Goal: Navigation & Orientation: Find specific page/section

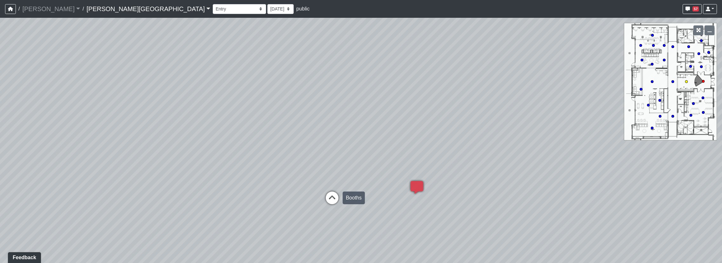
click at [329, 198] on icon at bounding box center [332, 201] width 19 height 19
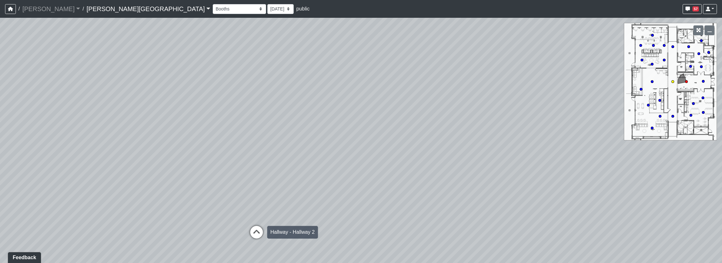
drag, startPoint x: 381, startPoint y: 226, endPoint x: 269, endPoint y: 232, distance: 111.3
click at [270, 233] on div "Loading... Booths Loading... Quiet Coworking - Entrance Loading... Hobby Room -…" at bounding box center [361, 140] width 722 height 245
click at [257, 233] on icon at bounding box center [257, 235] width 19 height 19
click at [538, 134] on icon at bounding box center [539, 142] width 19 height 19
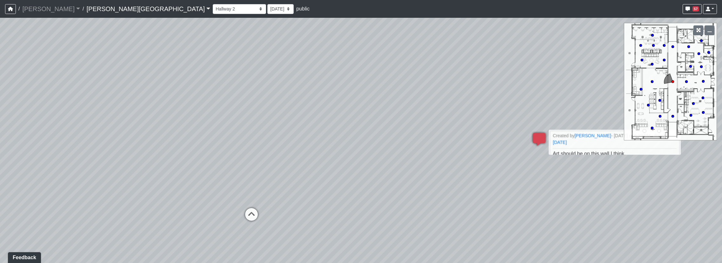
click at [210, 176] on div "Loading... Booths Loading... Quiet Coworking - Entrance Loading... Hobby Room -…" at bounding box center [361, 140] width 722 height 245
click at [253, 218] on icon at bounding box center [251, 217] width 19 height 19
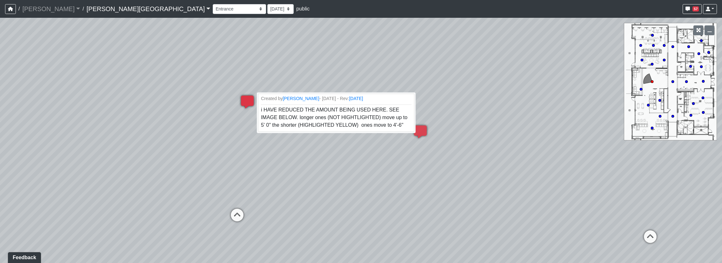
click at [245, 98] on icon at bounding box center [247, 105] width 19 height 19
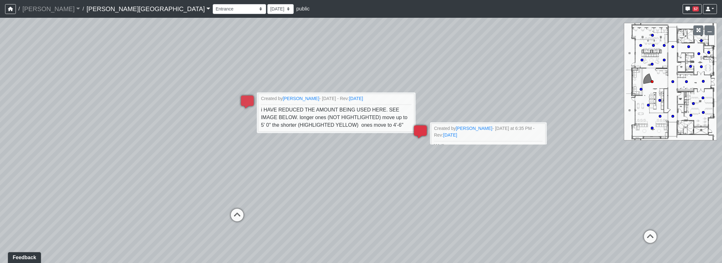
click at [420, 134] on icon at bounding box center [420, 134] width 19 height 19
click at [409, 166] on div "Loading... Booths Loading... Quiet Coworking - Entrance Loading... Hobby Room -…" at bounding box center [361, 140] width 722 height 245
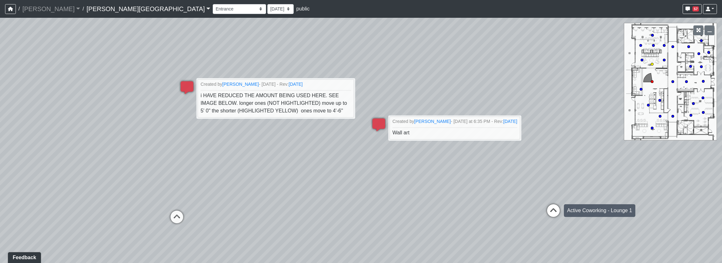
drag, startPoint x: 633, startPoint y: 216, endPoint x: 566, endPoint y: 208, distance: 67.9
click at [566, 208] on div "Loading... Booths Loading... Quiet Coworking - Entrance Loading... Hobby Room -…" at bounding box center [361, 140] width 722 height 245
click at [554, 211] on icon at bounding box center [553, 213] width 19 height 19
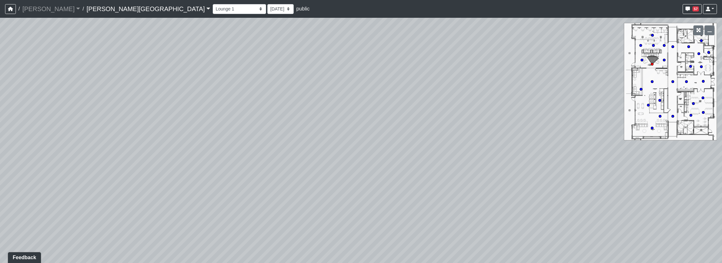
drag, startPoint x: 584, startPoint y: 187, endPoint x: 249, endPoint y: 134, distance: 339.4
click at [249, 134] on div "Loading... Booths Loading... Quiet Coworking - Entrance Loading... Hobby Room -…" at bounding box center [361, 140] width 722 height 245
drag, startPoint x: 449, startPoint y: 173, endPoint x: 260, endPoint y: 148, distance: 191.5
click at [226, 189] on div "Loading... Booths Loading... Quiet Coworking - Entrance Loading... Hobby Room -…" at bounding box center [361, 140] width 722 height 245
click at [449, 111] on icon at bounding box center [455, 114] width 19 height 19
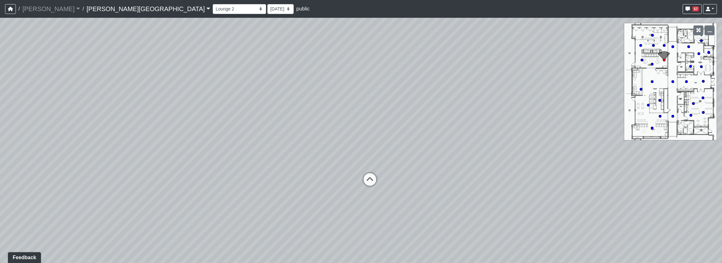
drag, startPoint x: 226, startPoint y: 144, endPoint x: 481, endPoint y: 158, distance: 255.5
click at [496, 142] on div "Loading... Booths Loading... Quiet Coworking - Entrance Loading... Hobby Room -…" at bounding box center [361, 140] width 722 height 245
click at [376, 179] on icon at bounding box center [370, 182] width 19 height 19
drag, startPoint x: 310, startPoint y: 143, endPoint x: 590, endPoint y: 133, distance: 280.0
click at [590, 133] on div "Loading... Booths Loading... Quiet Coworking - Entrance Loading... Hobby Room -…" at bounding box center [361, 140] width 722 height 245
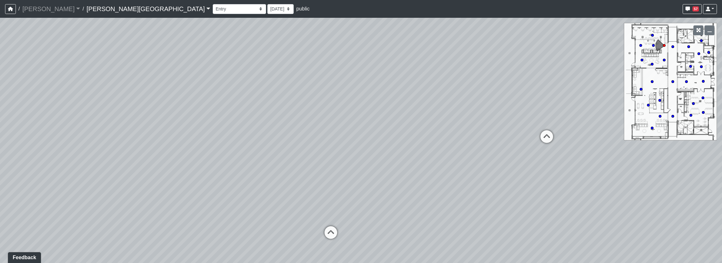
drag, startPoint x: 379, startPoint y: 134, endPoint x: 608, endPoint y: 174, distance: 232.8
click at [608, 174] on div "Loading... Booths Loading... Quiet Coworking - Entrance Loading... Hobby Room -…" at bounding box center [361, 140] width 722 height 245
click at [328, 227] on icon at bounding box center [330, 235] width 19 height 19
drag, startPoint x: 302, startPoint y: 162, endPoint x: 580, endPoint y: 215, distance: 282.6
click at [580, 215] on div "Loading... Booths Loading... Quiet Coworking - Entrance Loading... Hobby Room -…" at bounding box center [361, 140] width 722 height 245
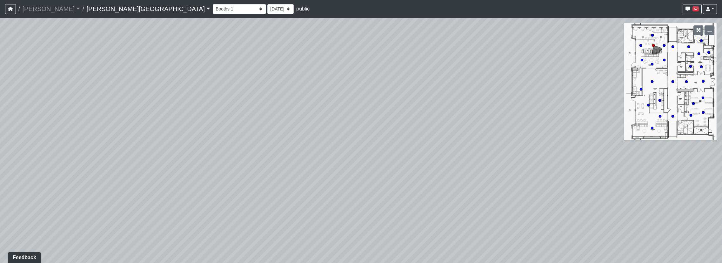
drag, startPoint x: 275, startPoint y: 171, endPoint x: 747, endPoint y: 107, distance: 476.3
click at [722, 107] on html "/ [PERSON_NAME] Loading... / [PERSON_NAME][GEOGRAPHIC_DATA][PERSON_NAME] Loadin…" at bounding box center [361, 131] width 722 height 263
click at [652, 127] on circle at bounding box center [652, 128] width 3 height 3
drag, startPoint x: 533, startPoint y: 145, endPoint x: 297, endPoint y: 125, distance: 236.9
click at [142, 108] on div "Loading... Booths Loading... Quiet Coworking - Entrance Loading... Hobby Room -…" at bounding box center [361, 140] width 722 height 245
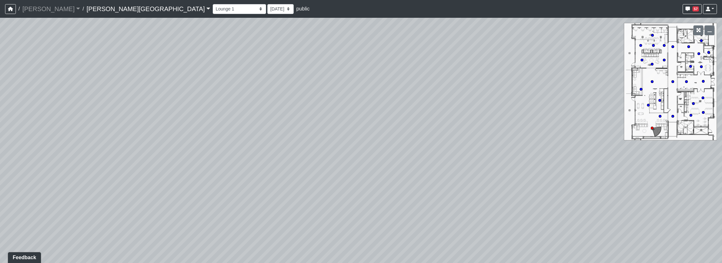
drag, startPoint x: 407, startPoint y: 125, endPoint x: 20, endPoint y: 146, distance: 388.2
click at [19, 148] on div "Loading... Booths Loading... Quiet Coworking - Entrance Loading... Hobby Room -…" at bounding box center [361, 140] width 722 height 245
drag, startPoint x: 566, startPoint y: 159, endPoint x: 19, endPoint y: 99, distance: 550.0
click at [19, 99] on div "Loading... Booths Loading... Quiet Coworking - Entrance Loading... Hobby Room -…" at bounding box center [361, 140] width 722 height 245
click at [649, 104] on circle at bounding box center [648, 105] width 3 height 3
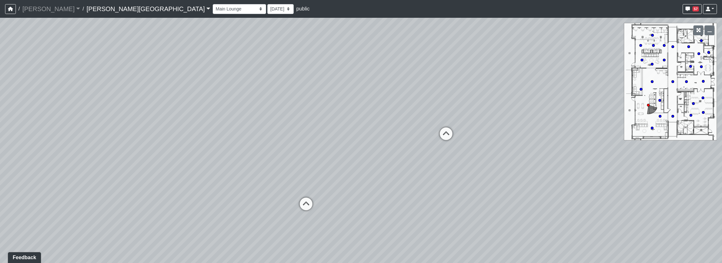
drag, startPoint x: 409, startPoint y: 164, endPoint x: 50, endPoint y: 156, distance: 358.7
click at [50, 156] on div "Loading... Booths Loading... Quiet Coworking - Entrance Loading... Hobby Room -…" at bounding box center [361, 140] width 722 height 245
drag, startPoint x: 439, startPoint y: 156, endPoint x: 353, endPoint y: 149, distance: 85.8
click at [353, 149] on div "Loading... Booths Loading... Quiet Coworking - Entrance Loading... Hobby Room -…" at bounding box center [361, 140] width 722 height 245
drag, startPoint x: 413, startPoint y: 166, endPoint x: 394, endPoint y: 162, distance: 19.8
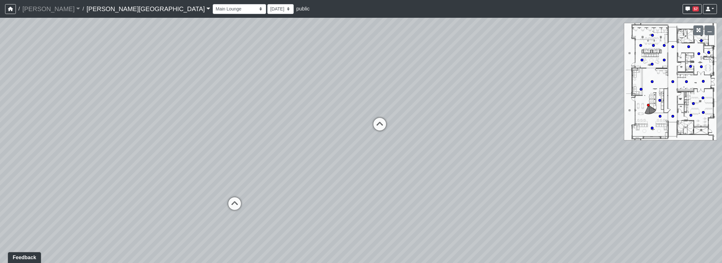
click at [394, 162] on div "Loading... Booths Loading... Quiet Coworking - Entrance Loading... Hobby Room -…" at bounding box center [361, 140] width 722 height 245
click at [375, 127] on icon at bounding box center [372, 124] width 19 height 19
drag, startPoint x: 593, startPoint y: 162, endPoint x: 431, endPoint y: 171, distance: 162.3
click at [428, 174] on div "Loading... Booths Loading... Quiet Coworking - Entrance Loading... Hobby Room -…" at bounding box center [361, 140] width 722 height 245
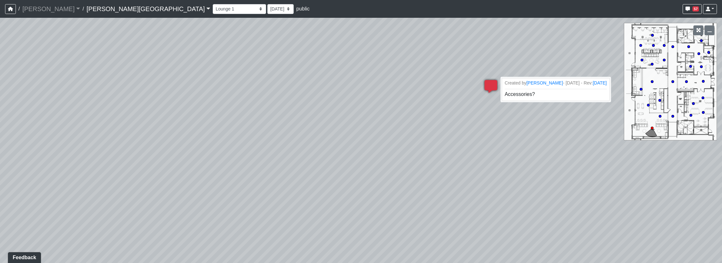
click at [497, 84] on icon at bounding box center [491, 89] width 19 height 19
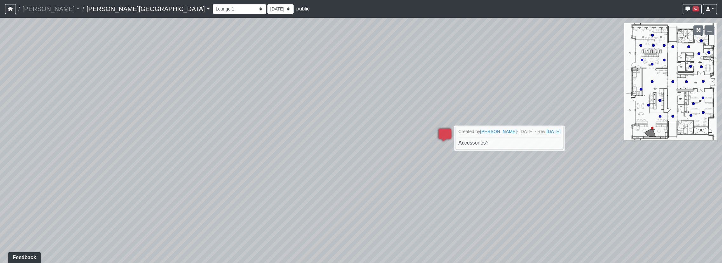
drag, startPoint x: 452, startPoint y: 154, endPoint x: 397, endPoint y: 208, distance: 76.6
click at [397, 208] on div "Loading... Booths Loading... Quiet Coworking - Entrance Loading... Hobby Room -…" at bounding box center [361, 140] width 722 height 245
click at [703, 112] on circle at bounding box center [703, 112] width 3 height 3
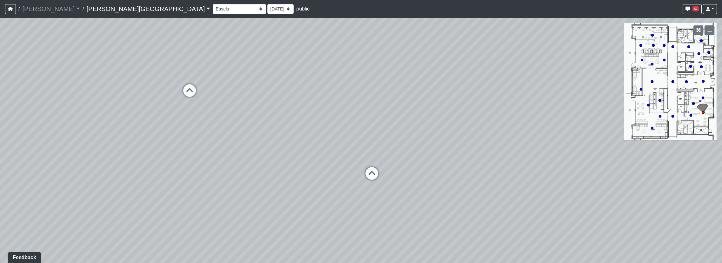
drag, startPoint x: 513, startPoint y: 133, endPoint x: 465, endPoint y: 87, distance: 66.7
click at [452, 98] on div "Loading... Booths Loading... Quiet Coworking - Entrance Loading... Hobby Room -…" at bounding box center [361, 140] width 722 height 245
click at [213, 11] on select "Booths 1 Booths 2 Entry Lounge 1 Lounge 2 Lounge 3 Windows Bar Entrance Lounge …" at bounding box center [239, 9] width 53 height 10
click at [213, 4] on select "Booths 1 Booths 2 Entry Lounge 1 Lounge 2 Lounge 3 Windows Bar Entrance Lounge …" at bounding box center [239, 9] width 53 height 10
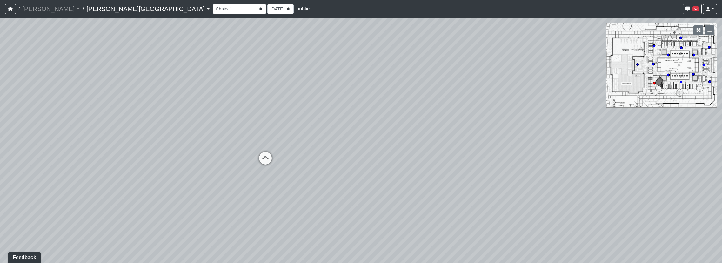
drag, startPoint x: 380, startPoint y: 150, endPoint x: 223, endPoint y: 104, distance: 163.5
click at [223, 104] on div "Loading... Booths Loading... Quiet Coworking - Entrance Loading... Hobby Room -…" at bounding box center [361, 140] width 722 height 245
click at [257, 157] on icon at bounding box center [258, 163] width 19 height 19
drag, startPoint x: 346, startPoint y: 126, endPoint x: 631, endPoint y: 154, distance: 286.3
click at [631, 154] on div "Loading... Booths Loading... Quiet Coworking - Entrance Loading... Hobby Room -…" at bounding box center [361, 140] width 722 height 245
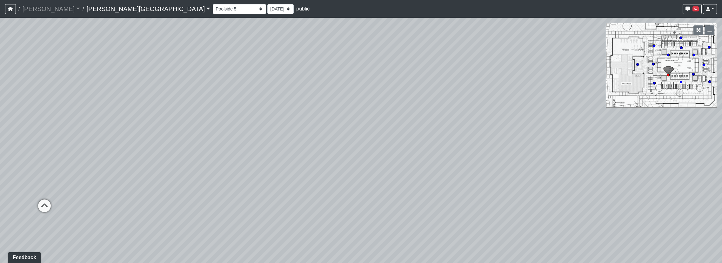
drag, startPoint x: 561, startPoint y: 155, endPoint x: 747, endPoint y: 164, distance: 186.7
click at [722, 164] on html "/ [PERSON_NAME] Loading... / [PERSON_NAME][GEOGRAPHIC_DATA][PERSON_NAME] Loadin…" at bounding box center [361, 131] width 722 height 263
drag, startPoint x: 444, startPoint y: 153, endPoint x: 679, endPoint y: 145, distance: 234.9
click at [679, 145] on div "Loading... Booths Loading... Quiet Coworking - Entrance Loading... Hobby Room -…" at bounding box center [361, 140] width 722 height 245
drag, startPoint x: 338, startPoint y: 139, endPoint x: 255, endPoint y: 125, distance: 83.7
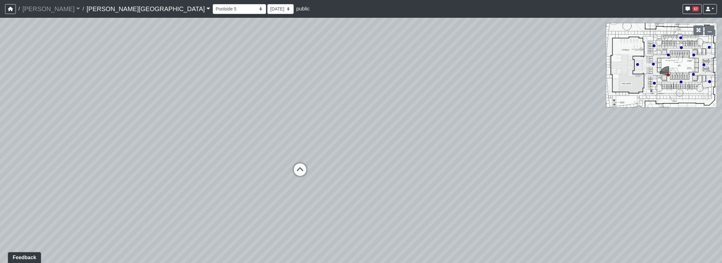
click at [255, 125] on div "Loading... Booths Loading... Quiet Coworking - Entrance Loading... Hobby Room -…" at bounding box center [361, 140] width 722 height 245
drag, startPoint x: 175, startPoint y: 193, endPoint x: 19, endPoint y: 176, distance: 156.7
click at [19, 176] on div "Loading... Booths Loading... Quiet Coworking - Entrance Loading... Hobby Room -…" at bounding box center [361, 140] width 722 height 245
drag, startPoint x: 476, startPoint y: 101, endPoint x: 92, endPoint y: 85, distance: 383.5
click at [92, 85] on div "Loading... Booths Loading... Quiet Coworking - Entrance Loading... Hobby Room -…" at bounding box center [361, 140] width 722 height 245
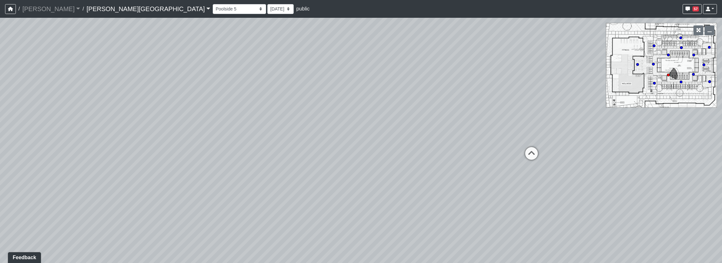
drag, startPoint x: 484, startPoint y: 88, endPoint x: 294, endPoint y: 106, distance: 191.4
click at [294, 106] on div "Loading... Booths Loading... Quiet Coworking - Entrance Loading... Hobby Room -…" at bounding box center [361, 140] width 722 height 245
click at [535, 155] on icon at bounding box center [531, 156] width 19 height 19
drag, startPoint x: 486, startPoint y: 155, endPoint x: 169, endPoint y: 50, distance: 333.9
click at [169, 50] on div "Loading... Booths Loading... Quiet Coworking - Entrance Loading... Hobby Room -…" at bounding box center [361, 140] width 722 height 245
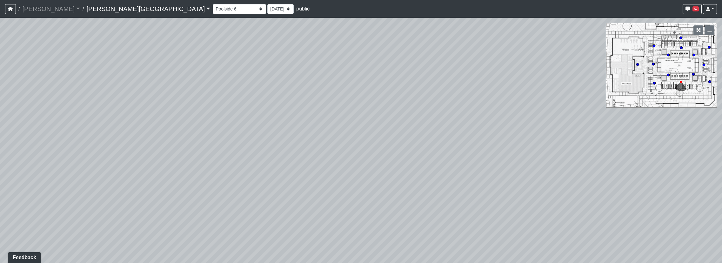
drag, startPoint x: 412, startPoint y: 145, endPoint x: 77, endPoint y: 70, distance: 343.6
click at [77, 70] on div "Loading... Booths Loading... Quiet Coworking - Entrance Loading... Hobby Room -…" at bounding box center [361, 140] width 722 height 245
drag, startPoint x: 463, startPoint y: 101, endPoint x: 271, endPoint y: 249, distance: 242.6
click at [271, 249] on div "Loading... Booths Loading... Quiet Coworking - Entrance Loading... Hobby Room -…" at bounding box center [361, 140] width 722 height 245
click at [697, 10] on span "57" at bounding box center [696, 8] width 6 height 5
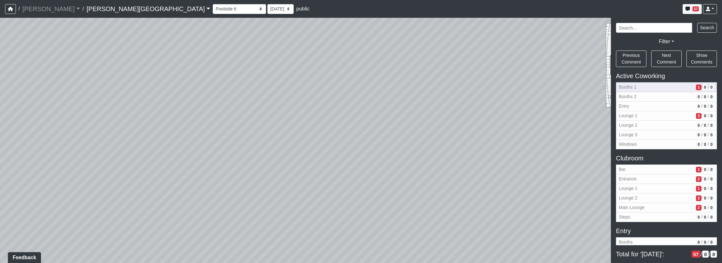
click at [696, 85] on span "1" at bounding box center [698, 87] width 5 height 6
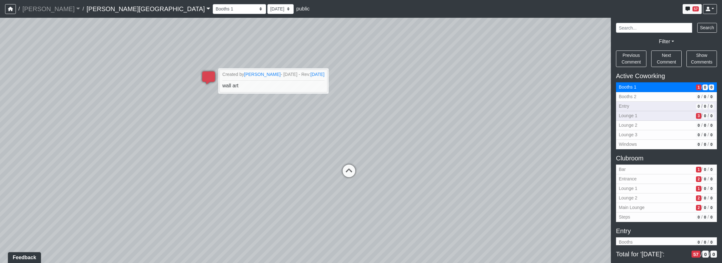
click at [688, 111] on div "Active Coworking Booths 1 1 / 0 / 0 Booths 2 0 / 0 / 0 Entry 0 / 0 / 0 Lounge 1…" at bounding box center [666, 110] width 101 height 77
click at [696, 113] on span "3" at bounding box center [698, 116] width 5 height 6
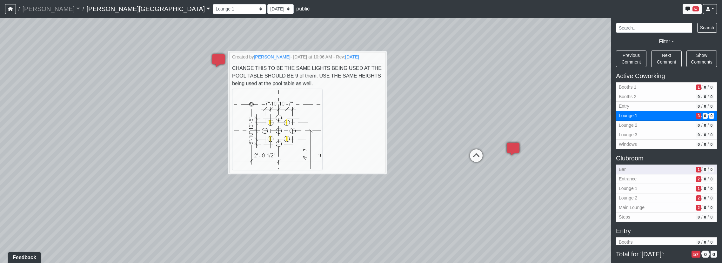
click at [696, 169] on span "1" at bounding box center [698, 170] width 5 height 6
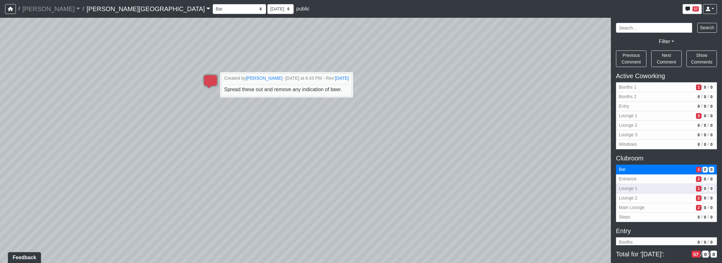
click at [696, 187] on span "1" at bounding box center [698, 189] width 5 height 6
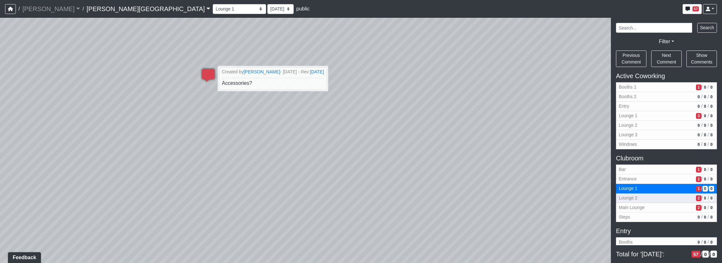
click at [696, 198] on span "2" at bounding box center [698, 198] width 5 height 6
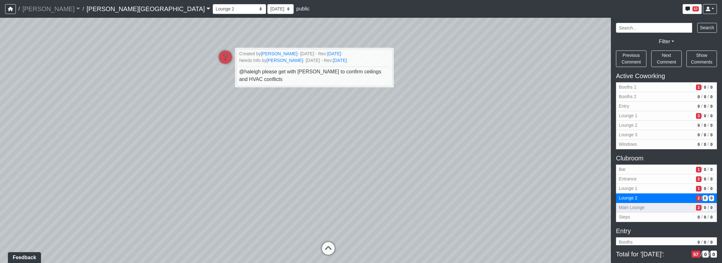
click at [696, 205] on span "2" at bounding box center [698, 208] width 5 height 6
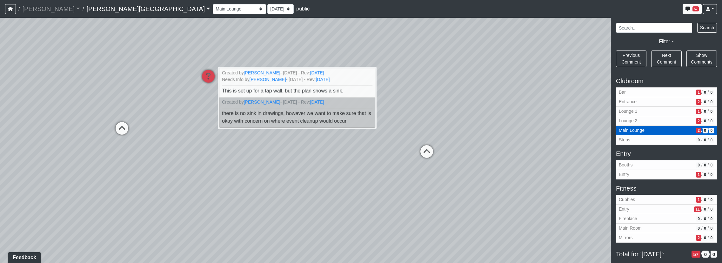
scroll to position [95, 0]
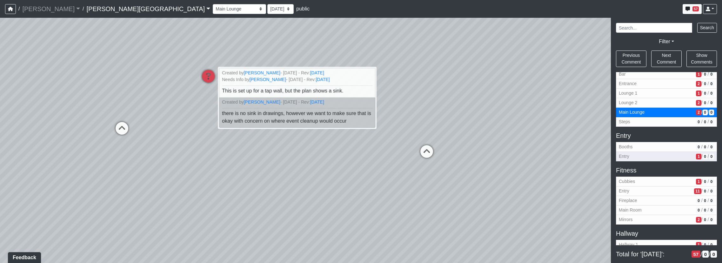
click at [696, 155] on span "1" at bounding box center [698, 157] width 5 height 6
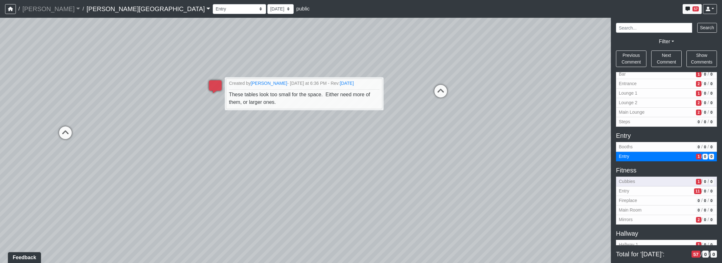
click at [696, 179] on span "1" at bounding box center [698, 182] width 5 height 6
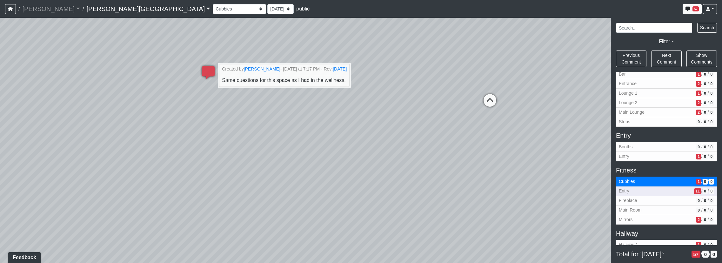
click at [694, 188] on span "11" at bounding box center [697, 191] width 7 height 6
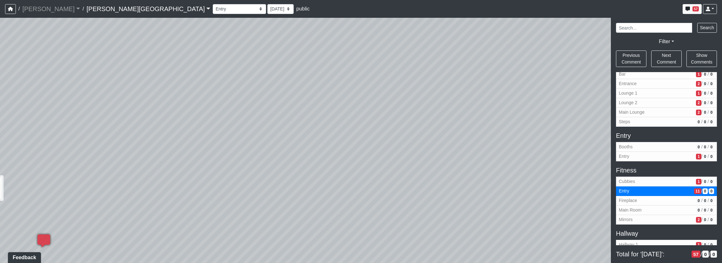
drag, startPoint x: 403, startPoint y: 225, endPoint x: 95, endPoint y: 257, distance: 310.1
click at [94, 258] on div "Loading... Booths Loading... Quiet Coworking - Entrance Loading... Hobby Room -…" at bounding box center [361, 140] width 722 height 245
drag, startPoint x: 456, startPoint y: 237, endPoint x: 77, endPoint y: 224, distance: 379.5
click at [52, 229] on div "Loading... Booths Loading... Quiet Coworking - Entrance Loading... Hobby Room -…" at bounding box center [361, 140] width 722 height 245
drag, startPoint x: 373, startPoint y: 122, endPoint x: 287, endPoint y: 182, distance: 105.2
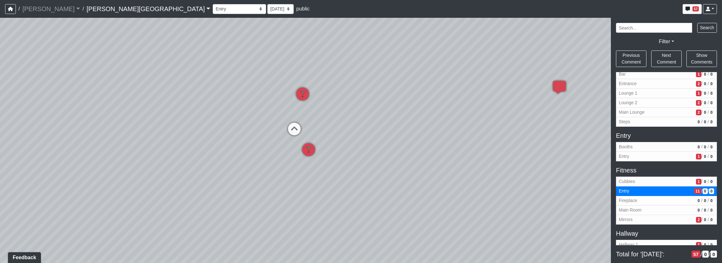
click at [294, 192] on div "Loading... Booths Loading... Quiet Coworking - Entrance Loading... Hobby Room -…" at bounding box center [361, 140] width 722 height 245
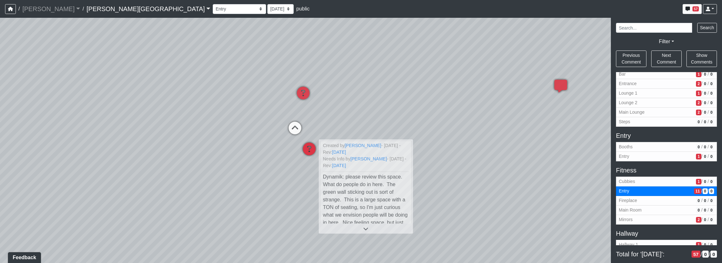
click at [312, 149] on icon at bounding box center [309, 152] width 19 height 19
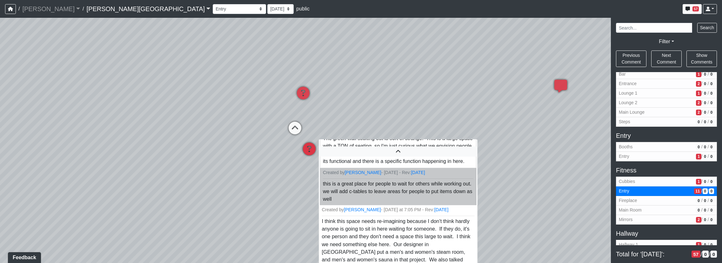
scroll to position [39, 0]
drag, startPoint x: 395, startPoint y: 145, endPoint x: 395, endPoint y: 132, distance: 13.1
click at [395, 128] on div "Loading... Booths Loading... Quiet Coworking - Entrance Loading... Hobby Room -…" at bounding box center [361, 140] width 722 height 245
click at [396, 149] on icon at bounding box center [398, 151] width 156 height 5
drag, startPoint x: 418, startPoint y: 144, endPoint x: 418, endPoint y: 114, distance: 30.2
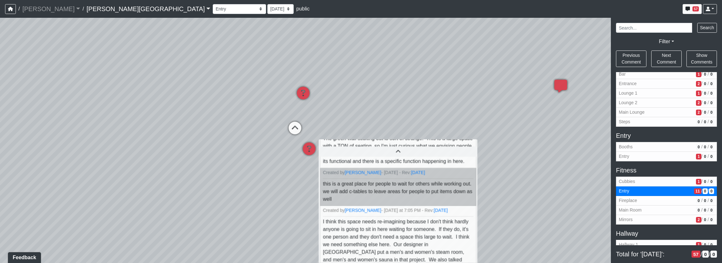
click at [418, 114] on div "Loading... Booths Loading... Quiet Coworking - Entrance Loading... Hobby Room -…" at bounding box center [361, 140] width 722 height 245
drag, startPoint x: 220, startPoint y: 222, endPoint x: 218, endPoint y: 219, distance: 3.9
click at [220, 222] on div "Loading... Booths Loading... Quiet Coworking - Entrance Loading... Hobby Room -…" at bounding box center [361, 140] width 722 height 245
click at [222, 142] on div "Loading... Booths Loading... Quiet Coworking - Entrance Loading... Hobby Room -…" at bounding box center [361, 140] width 722 height 245
click at [429, 128] on div "Loading... Booths Loading... Quiet Coworking - Entrance Loading... Hobby Room -…" at bounding box center [361, 140] width 722 height 245
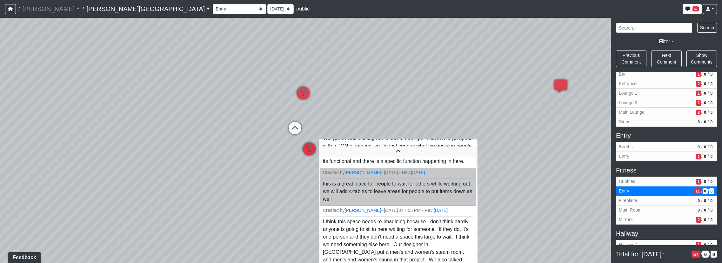
click at [309, 145] on icon at bounding box center [309, 152] width 19 height 19
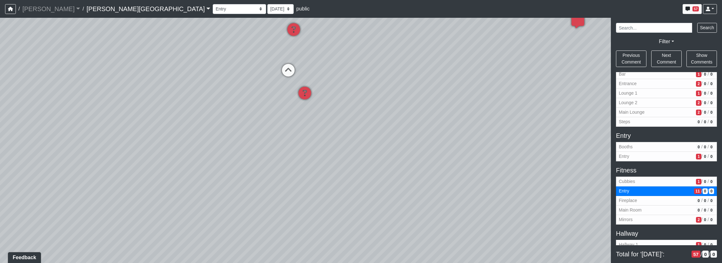
drag, startPoint x: 313, startPoint y: 197, endPoint x: 308, endPoint y: 137, distance: 59.9
click at [308, 137] on div "Loading... Booths Loading... Quiet Coworking - Entrance Loading... Hobby Room -…" at bounding box center [361, 140] width 722 height 245
click at [303, 90] on icon at bounding box center [304, 93] width 19 height 19
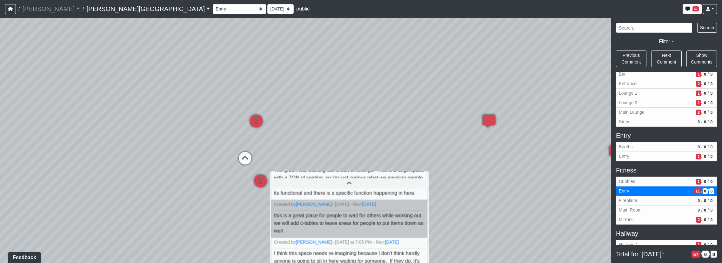
drag, startPoint x: 504, startPoint y: 138, endPoint x: 439, endPoint y: 236, distance: 117.9
click at [439, 236] on div "Loading... Booths Loading... Quiet Coworking - Entrance Loading... Hobby Room -…" at bounding box center [361, 140] width 722 height 245
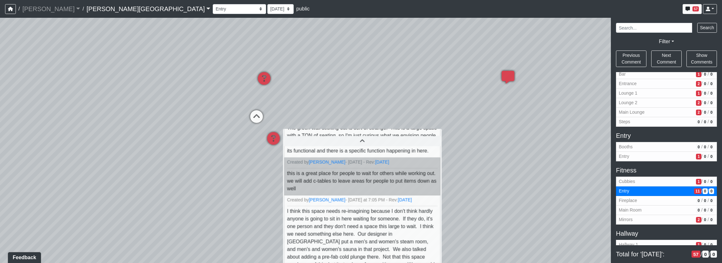
drag, startPoint x: 493, startPoint y: 177, endPoint x: 509, endPoint y: 131, distance: 49.3
click at [509, 131] on div "Loading... Booths Loading... Quiet Coworking - Entrance Loading... Hobby Room -…" at bounding box center [361, 140] width 722 height 245
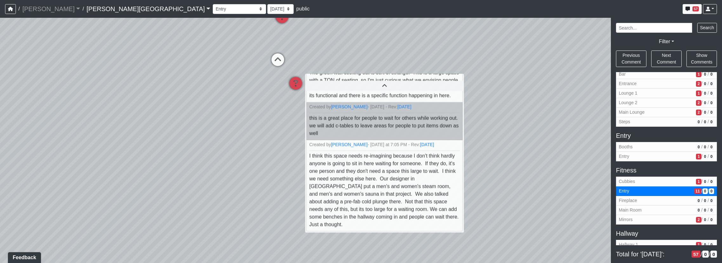
drag, startPoint x: 496, startPoint y: 172, endPoint x: 533, endPoint y: 114, distance: 68.7
click at [533, 114] on div "Loading... Booths Loading... Quiet Coworking - Entrance Loading... Hobby Room -…" at bounding box center [361, 140] width 722 height 245
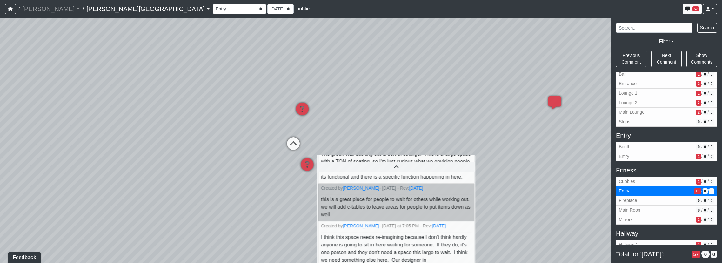
drag, startPoint x: 535, startPoint y: 140, endPoint x: 551, endPoint y: 229, distance: 90.0
click at [551, 229] on div "Loading... Booths Loading... Quiet Coworking - Entrance Loading... Hobby Room -…" at bounding box center [361, 140] width 722 height 245
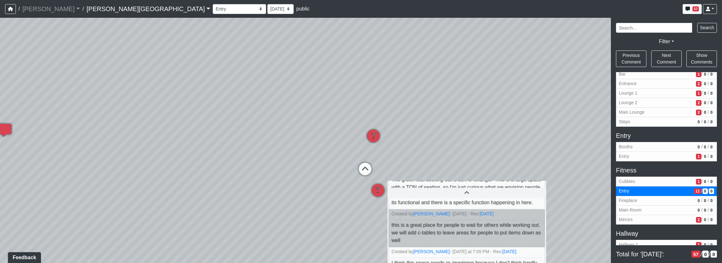
drag, startPoint x: 492, startPoint y: 51, endPoint x: 608, endPoint y: 80, distance: 118.8
click at [608, 80] on div "Loading... Booths Loading... Quiet Coworking - Entrance Loading... Hobby Room -…" at bounding box center [361, 140] width 722 height 245
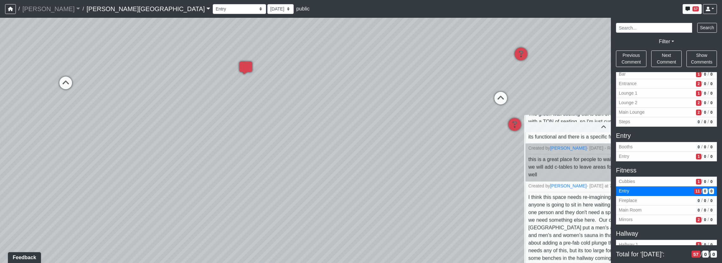
drag, startPoint x: 135, startPoint y: 105, endPoint x: 328, endPoint y: 25, distance: 209.2
click at [328, 25] on div "Loading... Booths Loading... Quiet Coworking - Entrance Loading... Hobby Room -…" at bounding box center [361, 140] width 722 height 245
click at [71, 82] on icon at bounding box center [65, 86] width 19 height 19
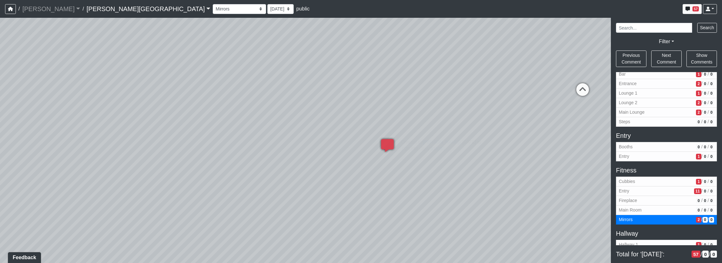
drag, startPoint x: 396, startPoint y: 138, endPoint x: 290, endPoint y: 145, distance: 107.0
click at [290, 145] on div "Loading... Booths Loading... Quiet Coworking - Entrance Loading... Hobby Room -…" at bounding box center [361, 140] width 722 height 245
click at [387, 146] on icon at bounding box center [387, 148] width 19 height 19
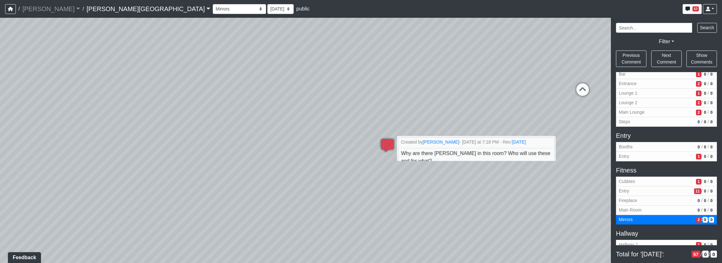
click at [392, 190] on div "Loading... Booths Loading... Quiet Coworking - Entrance Loading... Hobby Room -…" at bounding box center [361, 140] width 722 height 245
drag, startPoint x: 426, startPoint y: 106, endPoint x: 470, endPoint y: 134, distance: 52.0
click at [430, 111] on div "Loading... Booths Loading... Quiet Coworking - Entrance Loading... Hobby Room -…" at bounding box center [361, 140] width 722 height 245
drag, startPoint x: 598, startPoint y: 84, endPoint x: 331, endPoint y: 99, distance: 267.6
click at [330, 82] on div "Loading... Booths Loading... Quiet Coworking - Entrance Loading... Hobby Room -…" at bounding box center [361, 140] width 722 height 245
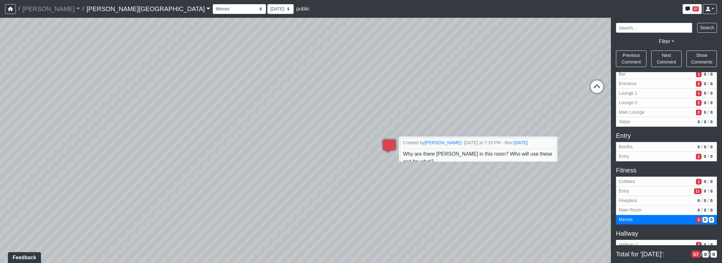
click at [369, 206] on div "Loading... Booths Loading... Quiet Coworking - Entrance Loading... Hobby Room -…" at bounding box center [361, 140] width 722 height 245
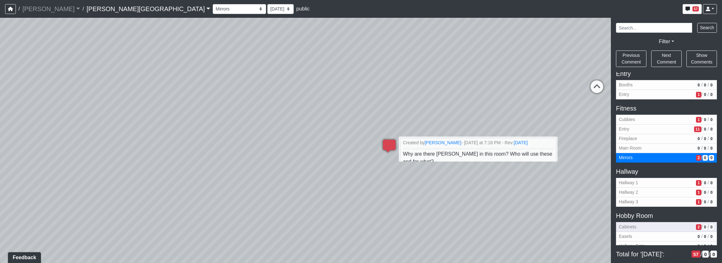
scroll to position [159, 0]
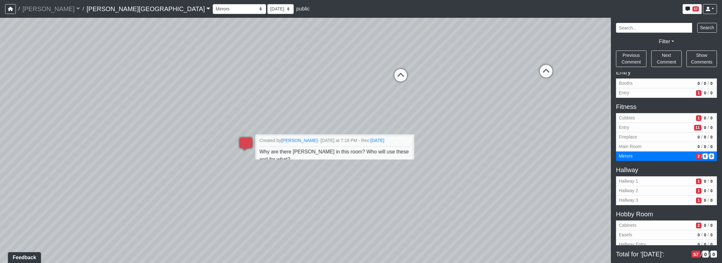
drag, startPoint x: 522, startPoint y: 193, endPoint x: 288, endPoint y: 179, distance: 234.3
click at [288, 179] on div "Loading... Booths Loading... Quiet Coworking - Entrance Loading... Hobby Room -…" at bounding box center [361, 140] width 722 height 245
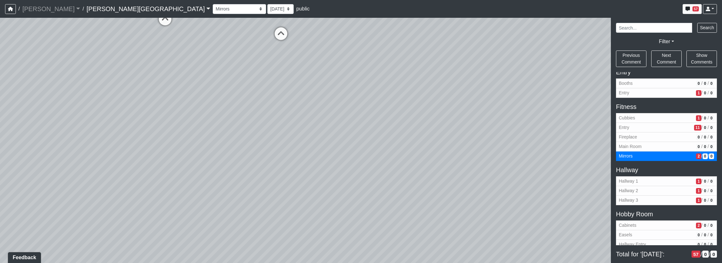
drag, startPoint x: 238, startPoint y: 177, endPoint x: 19, endPoint y: 162, distance: 219.7
click at [19, 162] on div "Loading... Booths Loading... Quiet Coworking - Entrance Loading... Hobby Room -…" at bounding box center [361, 140] width 722 height 245
drag, startPoint x: 456, startPoint y: 138, endPoint x: 112, endPoint y: 222, distance: 353.2
click at [112, 222] on div "Loading... Booths Loading... Quiet Coworking - Entrance Loading... Hobby Room -…" at bounding box center [361, 140] width 722 height 245
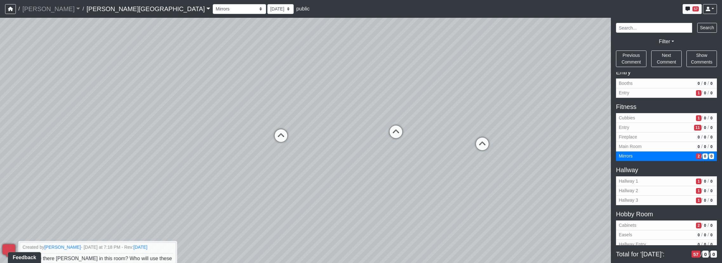
drag, startPoint x: 117, startPoint y: 205, endPoint x: 747, endPoint y: 236, distance: 631.3
click at [722, 236] on html "/ [PERSON_NAME] Loading... / [PERSON_NAME][GEOGRAPHIC_DATA][PERSON_NAME] Loadin…" at bounding box center [361, 131] width 722 height 263
click at [284, 136] on icon at bounding box center [281, 139] width 19 height 19
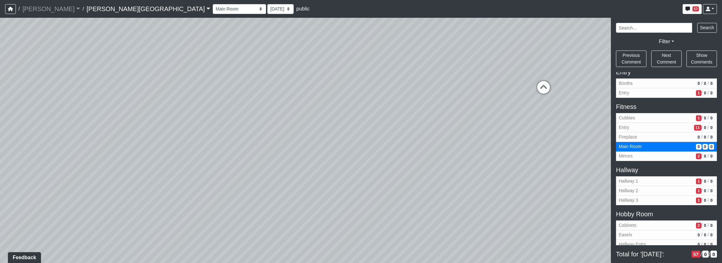
drag, startPoint x: 458, startPoint y: 151, endPoint x: 153, endPoint y: 105, distance: 308.7
click at [116, 106] on div "Loading... Booths Loading... Quiet Coworking - Entrance Loading... Hobby Room -…" at bounding box center [361, 140] width 722 height 245
drag, startPoint x: 536, startPoint y: 113, endPoint x: 388, endPoint y: 133, distance: 149.5
click at [387, 138] on div "Loading... Booths Loading... Quiet Coworking - Entrance Loading... Hobby Room -…" at bounding box center [361, 140] width 722 height 245
click at [404, 110] on icon at bounding box center [404, 115] width 19 height 19
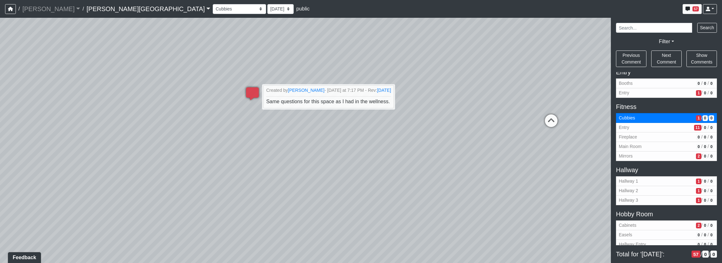
drag, startPoint x: 400, startPoint y: 159, endPoint x: 416, endPoint y: 158, distance: 16.0
click at [416, 158] on div "Loading... Booths Loading... Quiet Coworking - Entrance Loading... Hobby Room -…" at bounding box center [361, 140] width 722 height 245
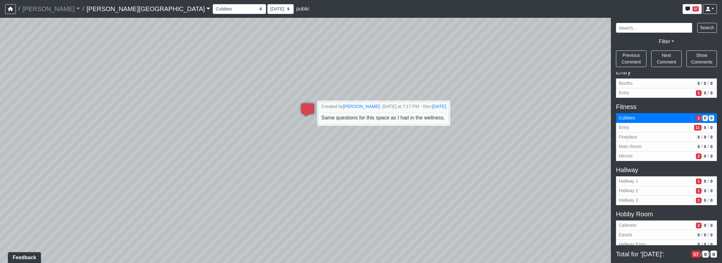
drag, startPoint x: 365, startPoint y: 137, endPoint x: 443, endPoint y: 153, distance: 80.1
click at [443, 153] on div "Loading... Booths Loading... Quiet Coworking - Entrance Loading... Hobby Room -…" at bounding box center [361, 140] width 722 height 245
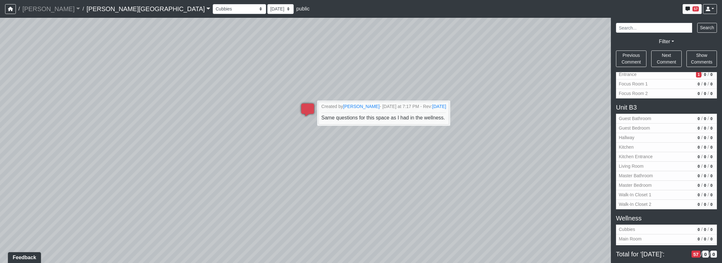
scroll to position [734, 0]
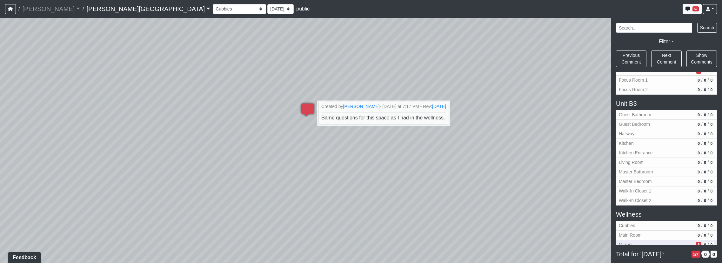
click at [675, 241] on span "Mirrors" at bounding box center [656, 244] width 75 height 7
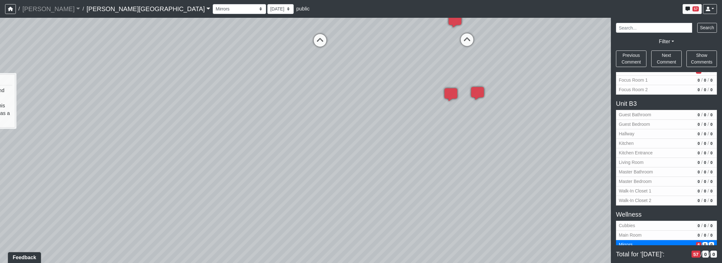
drag, startPoint x: 240, startPoint y: 44, endPoint x: 19, endPoint y: 20, distance: 222.5
click at [19, 20] on div "Loading... Booths Loading... Quiet Coworking - Entrance Loading... Hobby Room -…" at bounding box center [361, 140] width 722 height 245
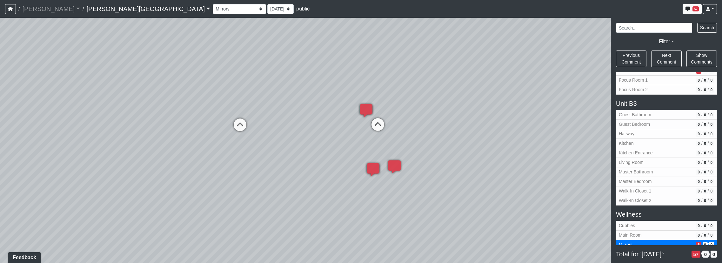
drag, startPoint x: 427, startPoint y: 186, endPoint x: 383, endPoint y: 190, distance: 44.3
click at [381, 211] on div "Loading... Booths Loading... Quiet Coworking - Entrance Loading... Hobby Room -…" at bounding box center [361, 140] width 722 height 245
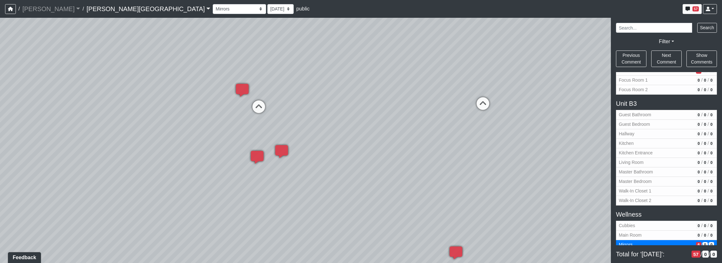
drag, startPoint x: 453, startPoint y: 198, endPoint x: 215, endPoint y: 172, distance: 239.6
click at [215, 172] on div "Loading... Booths Loading... Quiet Coworking - Entrance Loading... Hobby Room -…" at bounding box center [361, 140] width 722 height 245
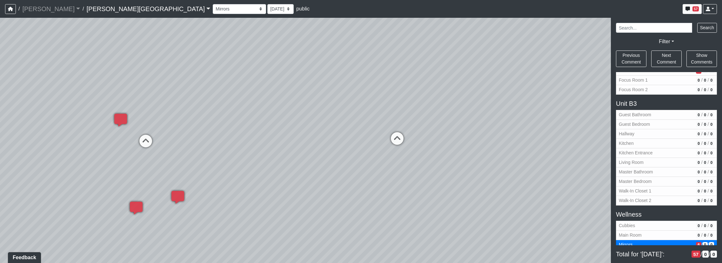
drag, startPoint x: 532, startPoint y: 186, endPoint x: 462, endPoint y: 226, distance: 81.2
click at [462, 226] on div "Loading... Booths Loading... Quiet Coworking - Entrance Loading... Hobby Room -…" at bounding box center [361, 140] width 722 height 245
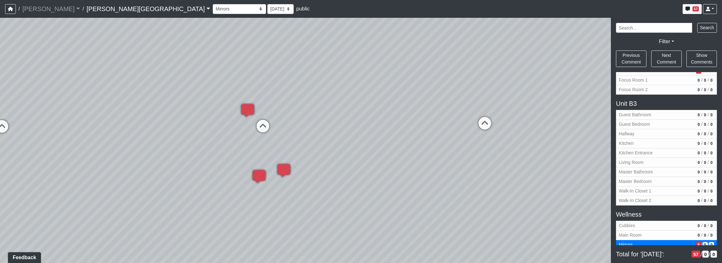
drag, startPoint x: 376, startPoint y: 203, endPoint x: 491, endPoint y: 183, distance: 116.4
click at [491, 183] on div "Loading... Booths Loading... Quiet Coworking - Entrance Loading... Hobby Room -…" at bounding box center [361, 140] width 722 height 245
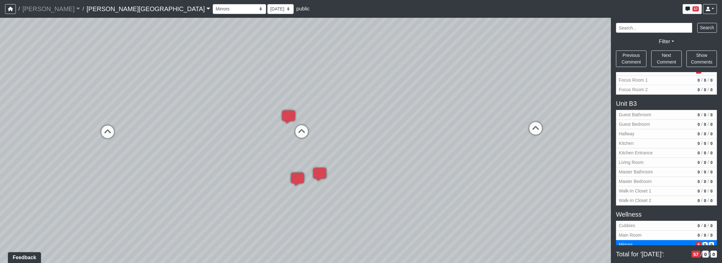
drag, startPoint x: 420, startPoint y: 195, endPoint x: 498, endPoint y: 203, distance: 78.3
click at [498, 203] on div "Loading... Booths Loading... Quiet Coworking - Entrance Loading... Hobby Room -…" at bounding box center [361, 140] width 722 height 245
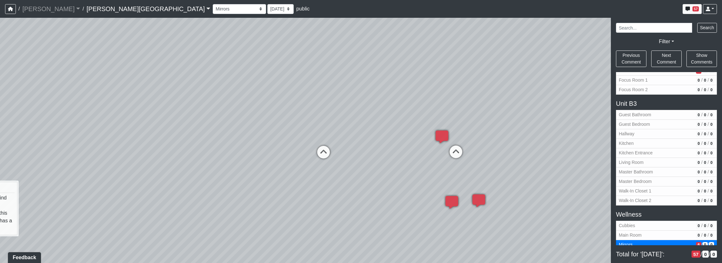
drag, startPoint x: 319, startPoint y: 202, endPoint x: 540, endPoint y: 220, distance: 221.8
click at [540, 220] on div "Loading... Booths Loading... Quiet Coworking - Entrance Loading... Hobby Room -…" at bounding box center [361, 140] width 722 height 245
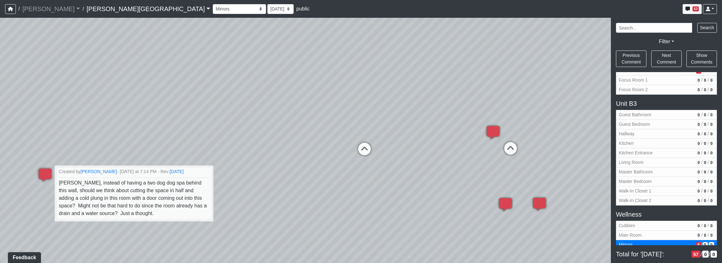
drag, startPoint x: 291, startPoint y: 186, endPoint x: 358, endPoint y: 182, distance: 67.1
click at [358, 182] on div "Loading... Booths Loading... Quiet Coworking - Entrance Loading... Hobby Room -…" at bounding box center [361, 140] width 722 height 245
click at [369, 147] on icon at bounding box center [364, 152] width 19 height 19
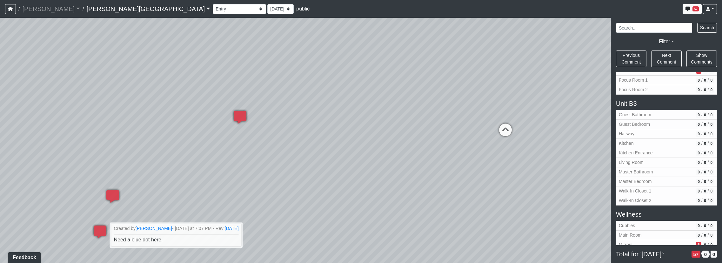
drag, startPoint x: 230, startPoint y: 247, endPoint x: 459, endPoint y: 232, distance: 229.5
click at [459, 232] on div "Loading... Booths Loading... Quiet Coworking - Entrance Loading... Hobby Room -…" at bounding box center [361, 140] width 722 height 245
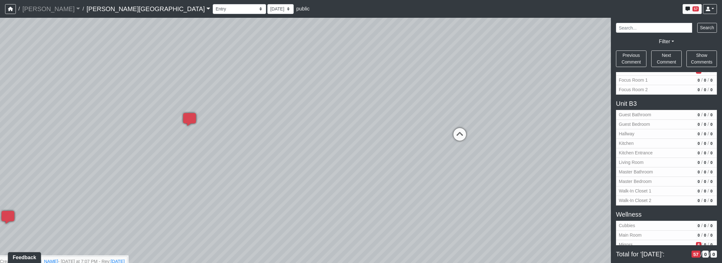
drag, startPoint x: 394, startPoint y: 177, endPoint x: 341, endPoint y: 168, distance: 54.5
click at [340, 168] on div "Loading... Booths Loading... Quiet Coworking - Entrance Loading... Hobby Room -…" at bounding box center [361, 140] width 722 height 245
drag, startPoint x: 489, startPoint y: 185, endPoint x: 191, endPoint y: 142, distance: 300.7
click at [191, 142] on div "Loading... Booths Loading... Quiet Coworking - Entrance Loading... Hobby Room -…" at bounding box center [361, 140] width 722 height 245
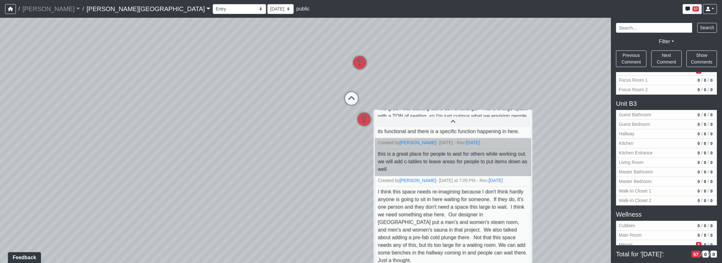
drag, startPoint x: 463, startPoint y: 148, endPoint x: 119, endPoint y: 150, distance: 343.1
click at [119, 150] on div "Loading... Booths Loading... Quiet Coworking - Entrance Loading... Hobby Room -…" at bounding box center [361, 140] width 722 height 245
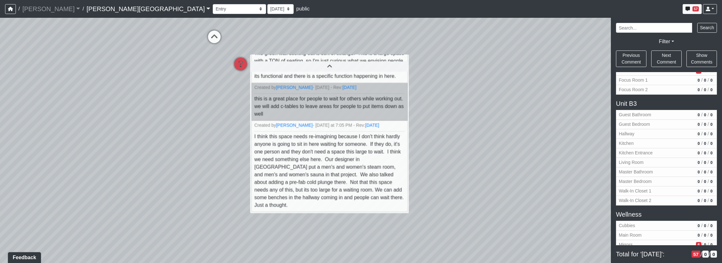
drag, startPoint x: 518, startPoint y: 84, endPoint x: 337, endPoint y: 22, distance: 192.1
click at [337, 22] on div "Loading... Booths Loading... Quiet Coworking - Entrance Loading... Hobby Room -…" at bounding box center [361, 140] width 722 height 245
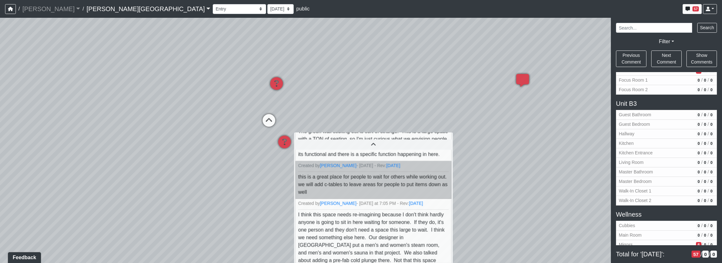
drag, startPoint x: 450, startPoint y: 159, endPoint x: 501, endPoint y: 244, distance: 99.5
click at [501, 244] on div "Loading... Booths Loading... Quiet Coworking - Entrance Loading... Hobby Room -…" at bounding box center [361, 140] width 722 height 245
click at [285, 142] on icon at bounding box center [284, 145] width 19 height 19
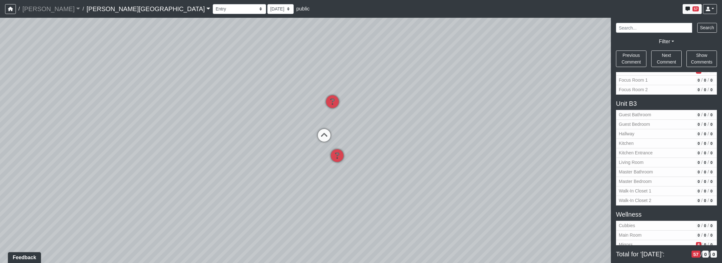
drag, startPoint x: 493, startPoint y: 196, endPoint x: 572, endPoint y: 214, distance: 81.1
click at [572, 214] on div "Loading... Booths Loading... Quiet Coworking - Entrance Loading... Hobby Room -…" at bounding box center [361, 140] width 722 height 245
drag, startPoint x: 343, startPoint y: 207, endPoint x: 557, endPoint y: 218, distance: 213.4
click at [557, 218] on div "Loading... Booths Loading... Quiet Coworking - Entrance Loading... Hobby Room -…" at bounding box center [361, 140] width 722 height 245
drag, startPoint x: 162, startPoint y: 180, endPoint x: 418, endPoint y: 187, distance: 255.5
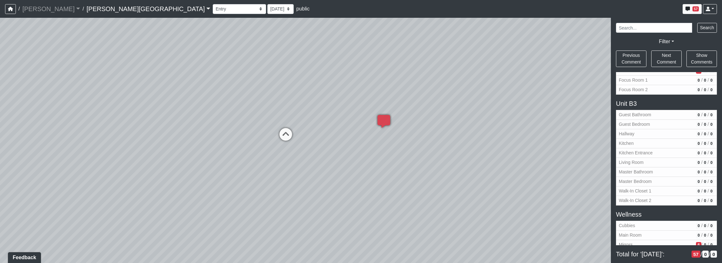
click at [418, 180] on div "Loading... Booths Loading... Quiet Coworking - Entrance Loading... Hobby Room -…" at bounding box center [361, 140] width 722 height 245
drag, startPoint x: 421, startPoint y: 226, endPoint x: 155, endPoint y: 153, distance: 276.4
click at [155, 153] on div "Loading... Booths Loading... Quiet Coworking - Entrance Loading... Hobby Room -…" at bounding box center [361, 140] width 722 height 245
drag, startPoint x: 98, startPoint y: 28, endPoint x: 19, endPoint y: 4, distance: 82.1
click at [19, 3] on div "/ [PERSON_NAME] Loading... / [PERSON_NAME][GEOGRAPHIC_DATA][PERSON_NAME] Loadin…" at bounding box center [361, 131] width 722 height 263
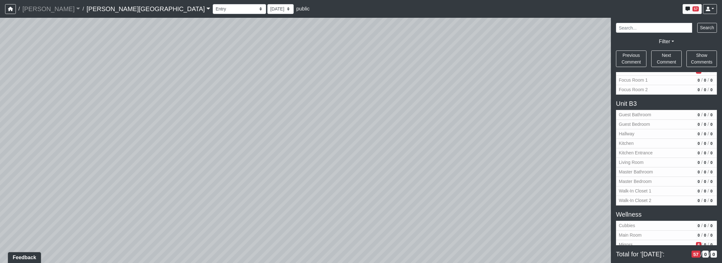
drag, startPoint x: 524, startPoint y: 150, endPoint x: 213, endPoint y: 241, distance: 324.2
click at [213, 243] on div "Loading... Booths Loading... Quiet Coworking - Entrance Loading... Hobby Room -…" at bounding box center [361, 140] width 722 height 245
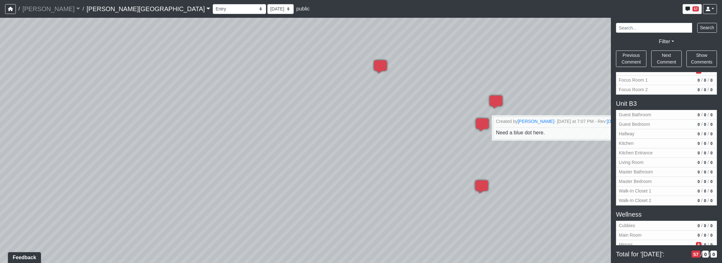
drag, startPoint x: 360, startPoint y: 168, endPoint x: 66, endPoint y: 229, distance: 300.2
click at [66, 229] on div "Loading... Booths Loading... Quiet Coworking - Entrance Loading... Hobby Room -…" at bounding box center [361, 140] width 722 height 245
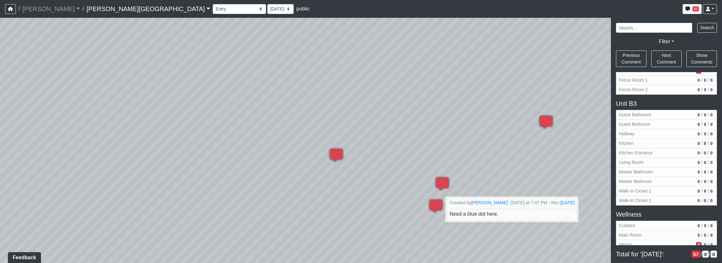
drag, startPoint x: 392, startPoint y: 107, endPoint x: 320, endPoint y: 204, distance: 120.3
click at [320, 204] on div "Loading... Booths Loading... Quiet Coworking - Entrance Loading... Hobby Room -…" at bounding box center [361, 140] width 722 height 245
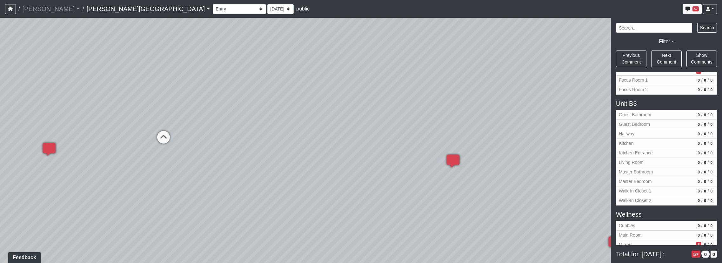
drag, startPoint x: 311, startPoint y: 171, endPoint x: 556, endPoint y: 186, distance: 245.3
click at [556, 186] on div "Loading... Booths Loading... Quiet Coworking - Entrance Loading... Hobby Room -…" at bounding box center [361, 140] width 722 height 245
drag, startPoint x: 180, startPoint y: 107, endPoint x: 302, endPoint y: 77, distance: 125.5
click at [302, 77] on div "Loading... Booths Loading... Quiet Coworking - Entrance Loading... Hobby Room -…" at bounding box center [361, 140] width 722 height 245
drag, startPoint x: 386, startPoint y: 180, endPoint x: 299, endPoint y: 175, distance: 87.5
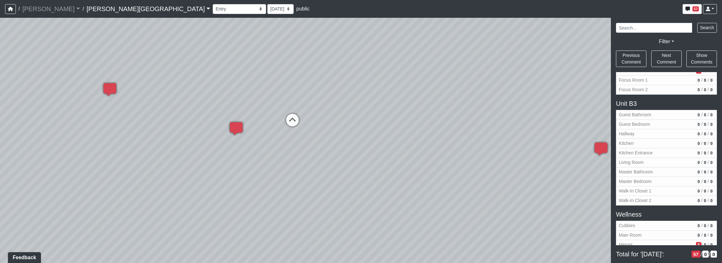
click at [295, 176] on div "Loading... Booths Loading... Quiet Coworking - Entrance Loading... Hobby Room -…" at bounding box center [361, 140] width 722 height 245
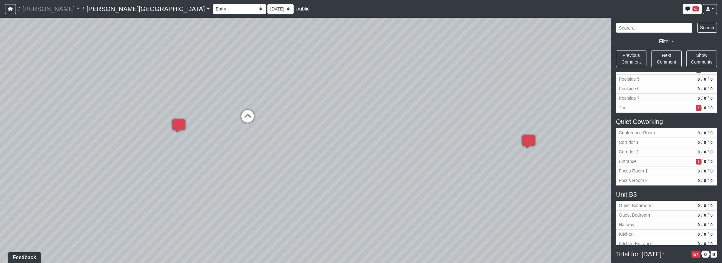
scroll to position [639, 0]
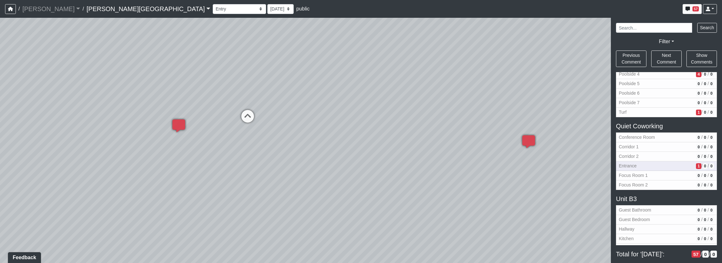
click at [672, 163] on span "Entrance" at bounding box center [656, 166] width 75 height 7
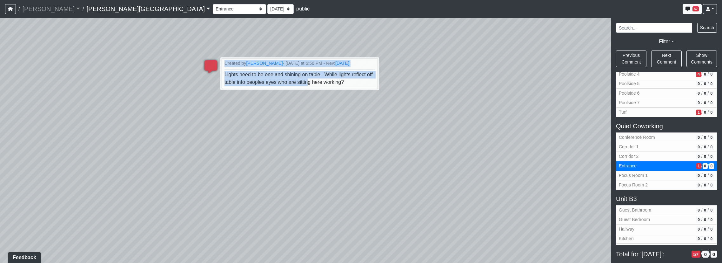
drag, startPoint x: 326, startPoint y: 98, endPoint x: 354, endPoint y: 118, distance: 34.8
click at [354, 118] on div "Loading... Booths Loading... Quiet Coworking - Entrance Loading... Hobby Room -…" at bounding box center [361, 140] width 722 height 245
drag, startPoint x: 354, startPoint y: 118, endPoint x: 346, endPoint y: 129, distance: 13.2
click at [346, 129] on div "Loading... Booths Loading... Quiet Coworking - Entrance Loading... Hobby Room -…" at bounding box center [361, 140] width 722 height 245
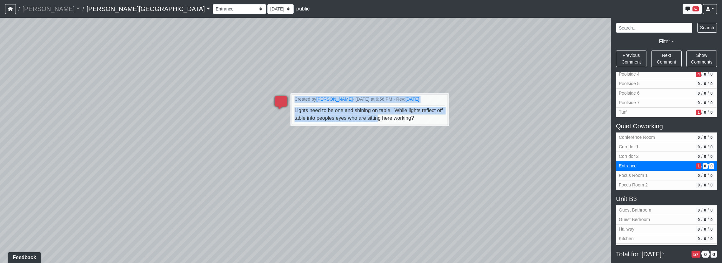
drag, startPoint x: 290, startPoint y: 108, endPoint x: 368, endPoint y: 137, distance: 83.0
click at [368, 137] on div "Loading... Booths Loading... Quiet Coworking - Entrance Loading... Hobby Room -…" at bounding box center [361, 140] width 722 height 245
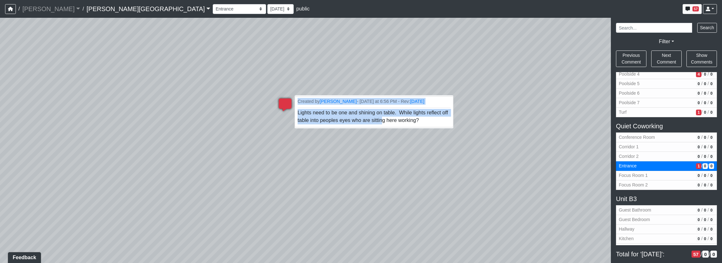
click at [426, 111] on span "Lights need to be one and shining on table. While lights reflect off table into…" at bounding box center [374, 116] width 152 height 13
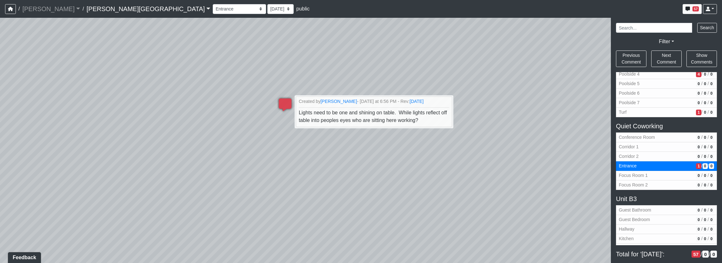
click at [331, 59] on div "Loading... Booths Loading... Quiet Coworking - Entrance Loading... Hobby Room -…" at bounding box center [361, 140] width 722 height 245
click at [284, 101] on icon at bounding box center [285, 107] width 19 height 19
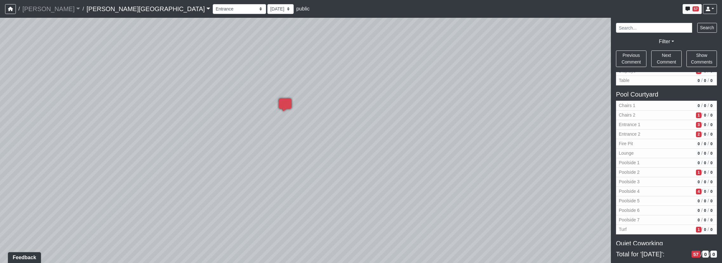
scroll to position [512, 0]
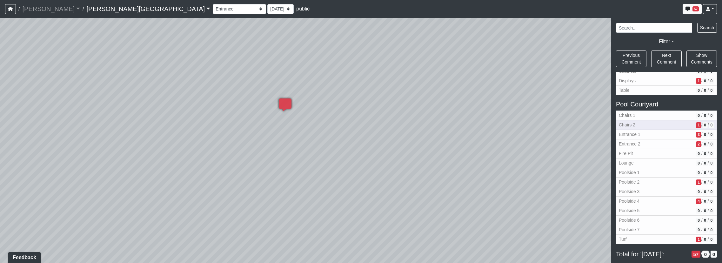
click at [696, 122] on span "1" at bounding box center [698, 125] width 5 height 6
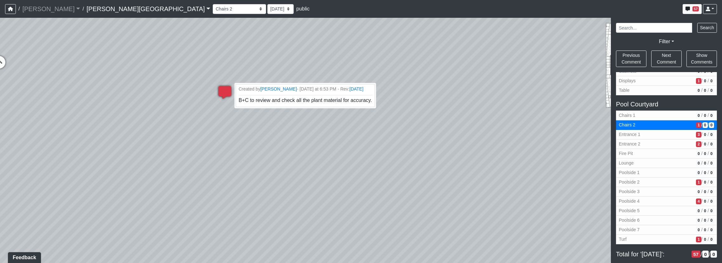
click at [228, 91] on icon at bounding box center [224, 95] width 19 height 19
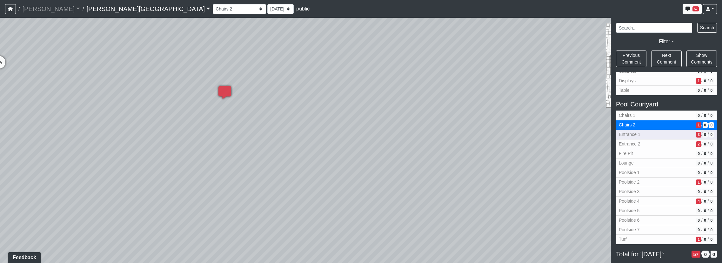
click at [696, 132] on span "3" at bounding box center [698, 135] width 5 height 6
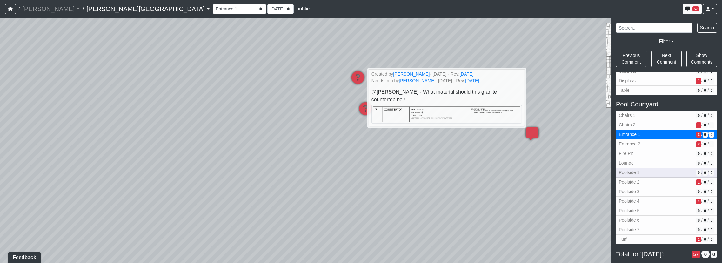
drag, startPoint x: 537, startPoint y: 153, endPoint x: 618, endPoint y: 168, distance: 81.6
click at [722, 163] on html "/ [PERSON_NAME] Loading... / [PERSON_NAME][GEOGRAPHIC_DATA][PERSON_NAME] Loadin…" at bounding box center [361, 131] width 722 height 263
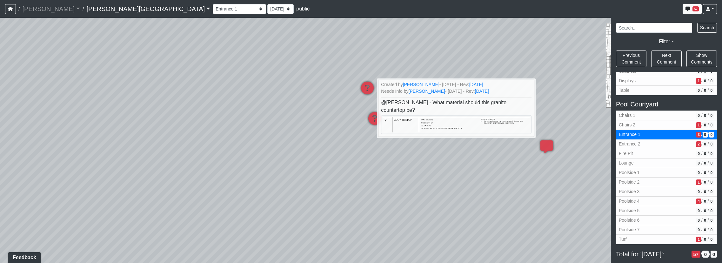
drag, startPoint x: 369, startPoint y: 153, endPoint x: 385, endPoint y: 157, distance: 16.2
click at [385, 157] on div "Loading... Booths Loading... Quiet Coworking - Entrance Loading... Hobby Room -…" at bounding box center [361, 140] width 722 height 245
click at [696, 141] on span "2" at bounding box center [698, 144] width 5 height 6
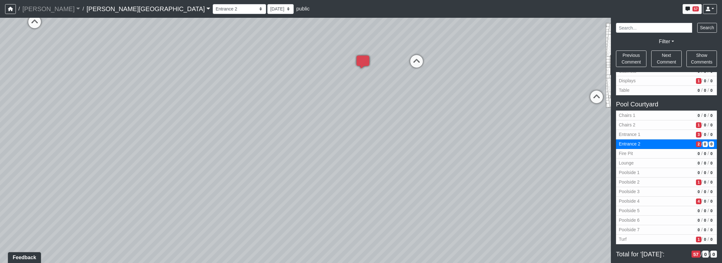
drag, startPoint x: 475, startPoint y: 149, endPoint x: 88, endPoint y: 190, distance: 389.7
click at [20, 212] on div "Loading... Booths Loading... Quiet Coworking - Entrance Loading... Hobby Room -…" at bounding box center [361, 140] width 722 height 245
click at [365, 72] on icon at bounding box center [364, 79] width 19 height 19
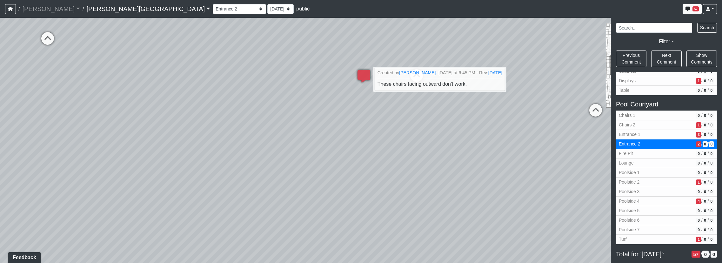
click at [301, 170] on div "Loading... Booths Loading... Quiet Coworking - Entrance Loading... Hobby Room -…" at bounding box center [361, 140] width 722 height 245
click at [407, 43] on div "Loading... Booths Loading... Quiet Coworking - Entrance Loading... Hobby Room -…" at bounding box center [361, 140] width 722 height 245
click at [428, 81] on span "These chairs facing outward don't work." at bounding box center [422, 83] width 91 height 5
click at [443, 49] on div "Loading... Booths Loading... Quiet Coworking - Entrance Loading... Hobby Room -…" at bounding box center [361, 140] width 722 height 245
click at [364, 77] on icon at bounding box center [364, 79] width 19 height 19
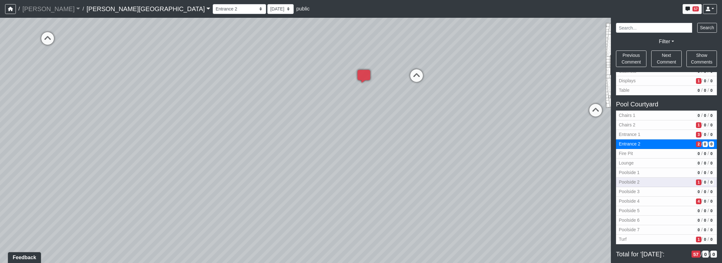
click at [696, 179] on span "1" at bounding box center [698, 182] width 5 height 6
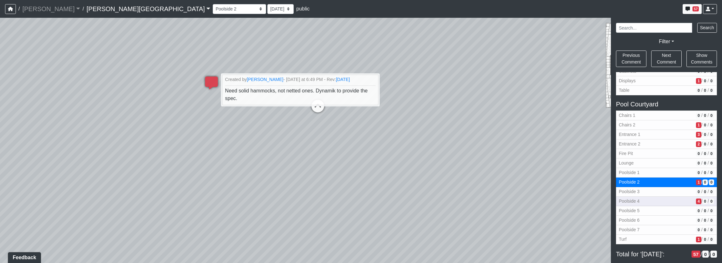
click at [696, 199] on span "4" at bounding box center [698, 202] width 5 height 6
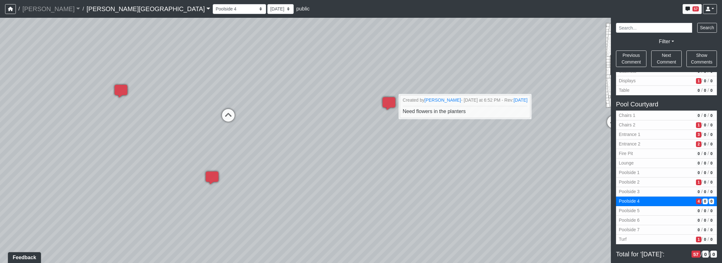
drag, startPoint x: 315, startPoint y: 60, endPoint x: 575, endPoint y: 88, distance: 261.1
click at [575, 88] on div "Loading... Booths Loading... Quiet Coworking - Entrance Loading... Hobby Room -…" at bounding box center [361, 140] width 722 height 245
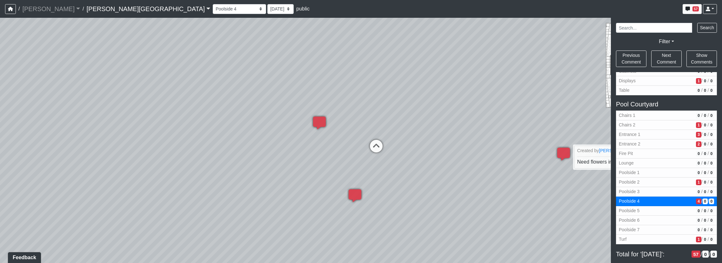
drag, startPoint x: 116, startPoint y: 148, endPoint x: 337, endPoint y: 189, distance: 225.6
click at [337, 189] on div "Loading... Booths Loading... Quiet Coworking - Entrance Loading... Hobby Room -…" at bounding box center [361, 140] width 722 height 245
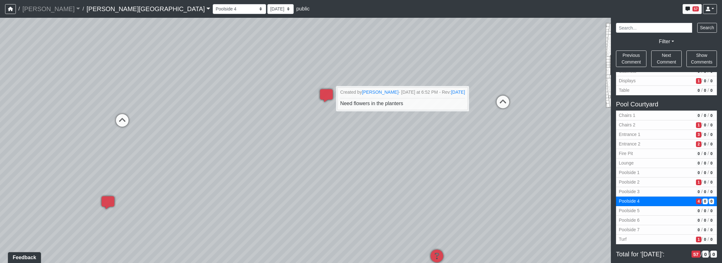
drag, startPoint x: 399, startPoint y: 150, endPoint x: 74, endPoint y: 100, distance: 329.1
click at [74, 100] on div "Loading... Booths Loading... Quiet Coworking - Entrance Loading... Hobby Room -…" at bounding box center [361, 140] width 722 height 245
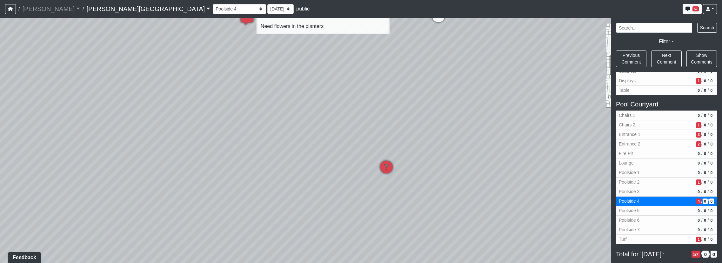
drag, startPoint x: 558, startPoint y: 230, endPoint x: 425, endPoint y: 131, distance: 166.2
click at [425, 131] on div "Loading... Booths Loading... Quiet Coworking - Entrance Loading... Hobby Room -…" at bounding box center [361, 140] width 722 height 245
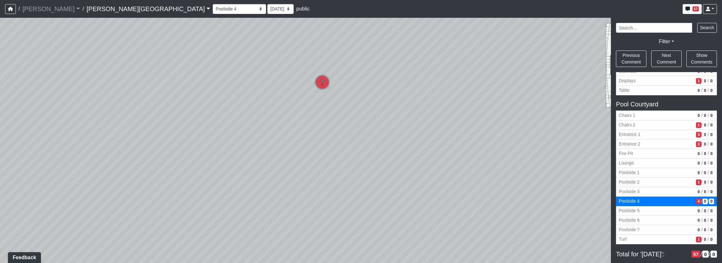
drag, startPoint x: 296, startPoint y: 26, endPoint x: 292, endPoint y: 24, distance: 4.4
click at [292, 24] on div "Loading... Booths Loading... Quiet Coworking - Entrance Loading... Hobby Room -…" at bounding box center [361, 140] width 722 height 245
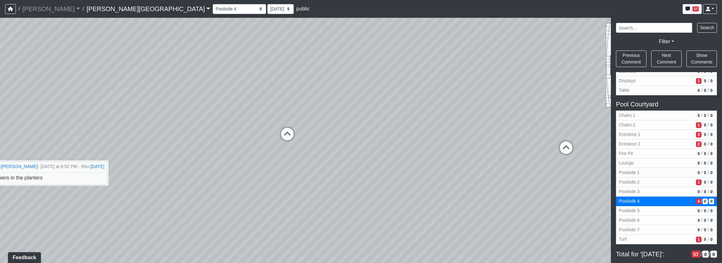
drag, startPoint x: 338, startPoint y: 53, endPoint x: 263, endPoint y: 276, distance: 235.6
click at [263, 263] on html "/ [PERSON_NAME] Loading... / [PERSON_NAME][GEOGRAPHIC_DATA][PERSON_NAME] Loadin…" at bounding box center [361, 131] width 722 height 263
drag, startPoint x: 374, startPoint y: 152, endPoint x: 306, endPoint y: 130, distance: 71.4
click at [306, 130] on div "Loading... Booths Loading... Quiet Coworking - Entrance Loading... Hobby Room -…" at bounding box center [361, 140] width 722 height 245
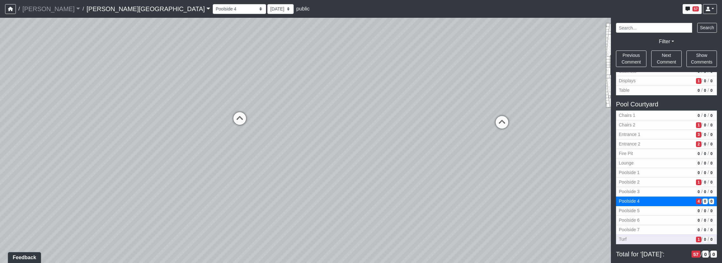
click at [708, 236] on span "/" at bounding box center [708, 239] width 1 height 7
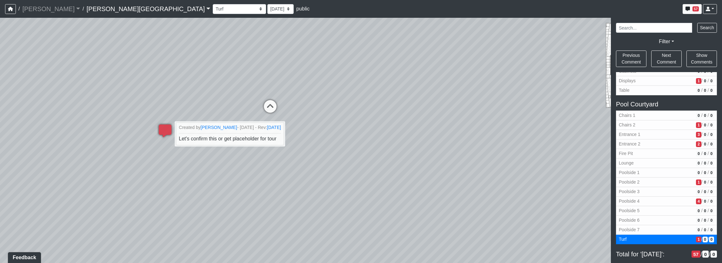
drag, startPoint x: 275, startPoint y: 145, endPoint x: 209, endPoint y: 178, distance: 73.9
click at [209, 178] on div "Loading... Booths Loading... Quiet Coworking - Entrance Loading... Hobby Room -…" at bounding box center [361, 140] width 722 height 245
drag, startPoint x: 296, startPoint y: 109, endPoint x: 546, endPoint y: 144, distance: 252.1
click at [546, 144] on div "Loading... Booths Loading... Quiet Coworking - Entrance Loading... Hobby Room -…" at bounding box center [361, 140] width 722 height 245
drag, startPoint x: 468, startPoint y: 149, endPoint x: 633, endPoint y: 168, distance: 165.9
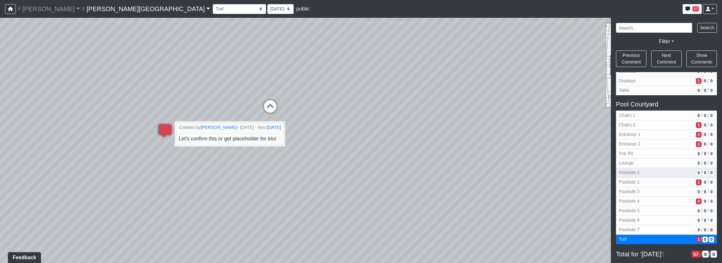
click at [631, 167] on div "NON-CURRENT REVISION Loading... Booths Loading... Quiet Coworking - Entrance Lo…" at bounding box center [361, 140] width 722 height 245
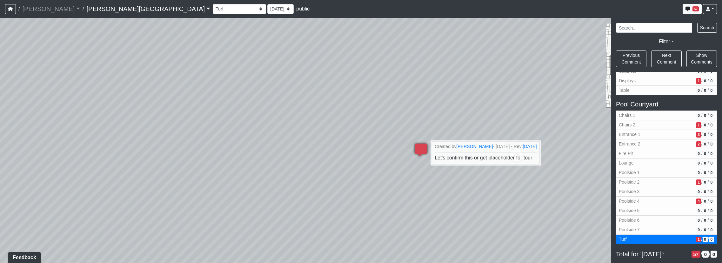
drag, startPoint x: 234, startPoint y: 63, endPoint x: 396, endPoint y: 80, distance: 162.6
click at [396, 80] on div "Loading... Booths Loading... Quiet Coworking - Entrance Loading... Hobby Room -…" at bounding box center [361, 140] width 722 height 245
click at [681, 198] on span "Poolside 4" at bounding box center [656, 201] width 75 height 7
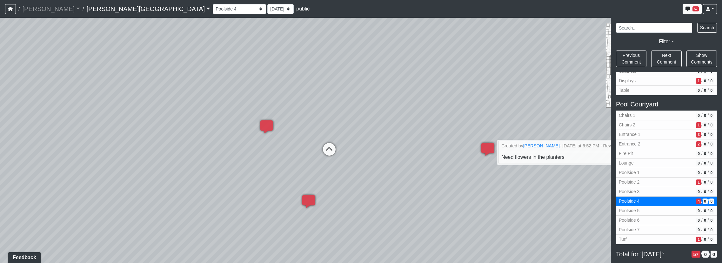
drag, startPoint x: 174, startPoint y: 153, endPoint x: 581, endPoint y: 226, distance: 413.6
click at [581, 226] on div "Loading... Booths Loading... Quiet Coworking - Entrance Loading... Hobby Room -…" at bounding box center [361, 140] width 722 height 245
click at [340, 151] on icon at bounding box center [332, 152] width 19 height 19
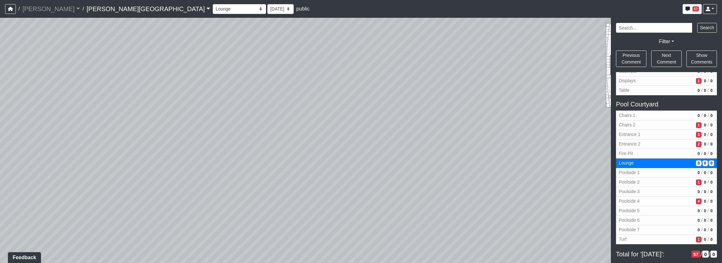
drag, startPoint x: 313, startPoint y: 171, endPoint x: 204, endPoint y: 185, distance: 110.2
click at [204, 185] on div "Loading... Booths Loading... Quiet Coworking - Entrance Loading... Hobby Room -…" at bounding box center [361, 140] width 722 height 245
click at [344, 166] on div "Loading... Booths Loading... Quiet Coworking - Entrance Loading... Hobby Room -…" at bounding box center [361, 140] width 722 height 245
drag, startPoint x: 447, startPoint y: 185, endPoint x: 417, endPoint y: 243, distance: 65.8
click at [417, 243] on div "Loading... Booths Loading... Quiet Coworking - Entrance Loading... Hobby Room -…" at bounding box center [361, 140] width 722 height 245
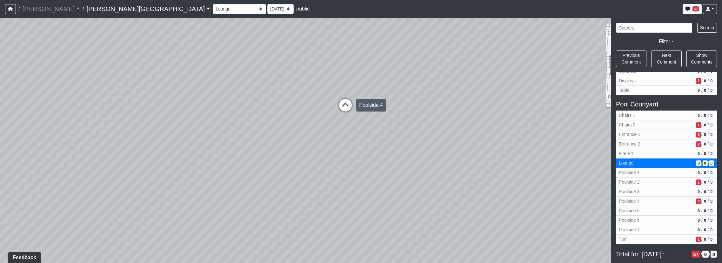
click at [346, 107] on icon at bounding box center [345, 108] width 19 height 19
select select "b6BoT9zk8SUVv8sF5jK2RF"
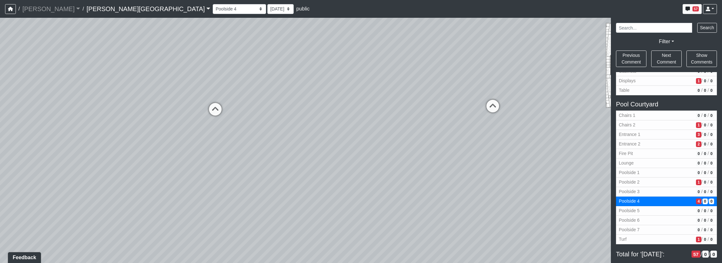
drag, startPoint x: 140, startPoint y: 152, endPoint x: 567, endPoint y: 178, distance: 427.1
click at [325, 146] on div "Loading... Booths Loading... Quiet Coworking - Entrance Loading... Hobby Room -…" at bounding box center [361, 140] width 722 height 245
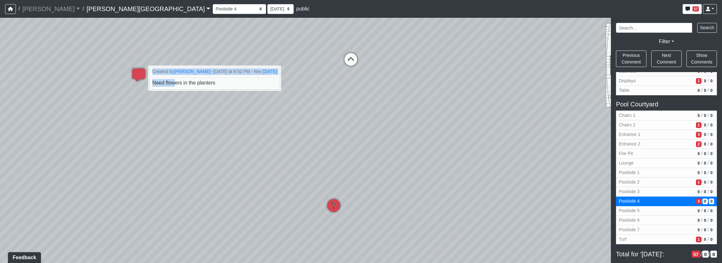
click at [269, 105] on div "Loading... Booths Loading... Quiet Coworking - Entrance Loading... Hobby Room -…" at bounding box center [361, 140] width 722 height 245
click at [247, 149] on div "Loading... Booths Loading... Quiet Coworking - Entrance Loading... Hobby Room -…" at bounding box center [361, 140] width 722 height 245
drag, startPoint x: 205, startPoint y: 151, endPoint x: 588, endPoint y: 228, distance: 391.1
click at [540, 214] on div "Loading... Booths Loading... Quiet Coworking - Entrance Loading... Hobby Room -…" at bounding box center [361, 140] width 722 height 245
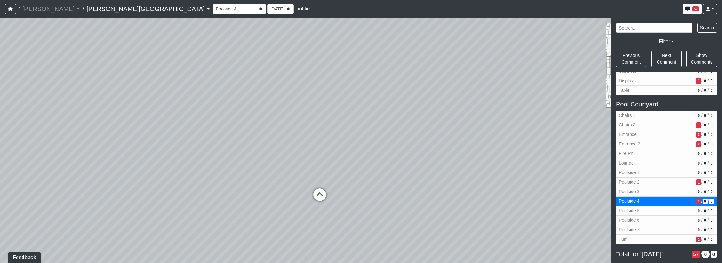
drag, startPoint x: 442, startPoint y: 169, endPoint x: 74, endPoint y: 51, distance: 387.0
click at [74, 51] on div "Loading... Booths Loading... Quiet Coworking - Entrance Loading... Hobby Room -…" at bounding box center [361, 140] width 722 height 245
drag, startPoint x: 377, startPoint y: 139, endPoint x: 213, endPoint y: 117, distance: 165.1
click at [213, 117] on div "Loading... Booths Loading... Quiet Coworking - Entrance Loading... Hobby Room -…" at bounding box center [361, 140] width 722 height 245
drag, startPoint x: 247, startPoint y: 149, endPoint x: 452, endPoint y: 147, distance: 204.3
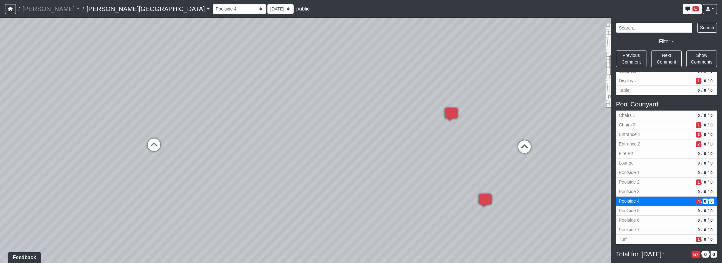
click at [452, 147] on div "Loading... Booths Loading... Quiet Coworking - Entrance Loading... Hobby Room -…" at bounding box center [361, 140] width 722 height 245
drag, startPoint x: 196, startPoint y: 137, endPoint x: 576, endPoint y: 205, distance: 386.0
click at [576, 205] on div "Loading... Booths Loading... Quiet Coworking - Entrance Loading... Hobby Room -…" at bounding box center [361, 140] width 722 height 245
drag, startPoint x: 394, startPoint y: 189, endPoint x: 387, endPoint y: 157, distance: 32.2
click at [387, 157] on div "Loading... Booths Loading... Quiet Coworking - Entrance Loading... Hobby Room -…" at bounding box center [361, 140] width 722 height 245
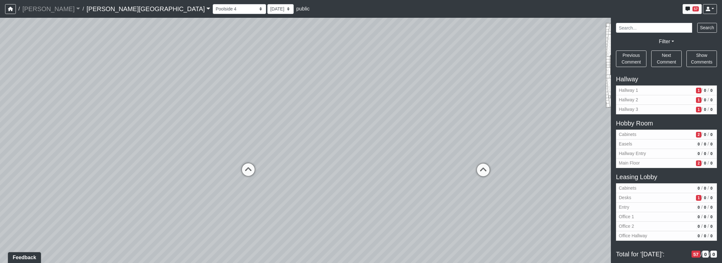
scroll to position [258, 0]
